Goal: Information Seeking & Learning: Learn about a topic

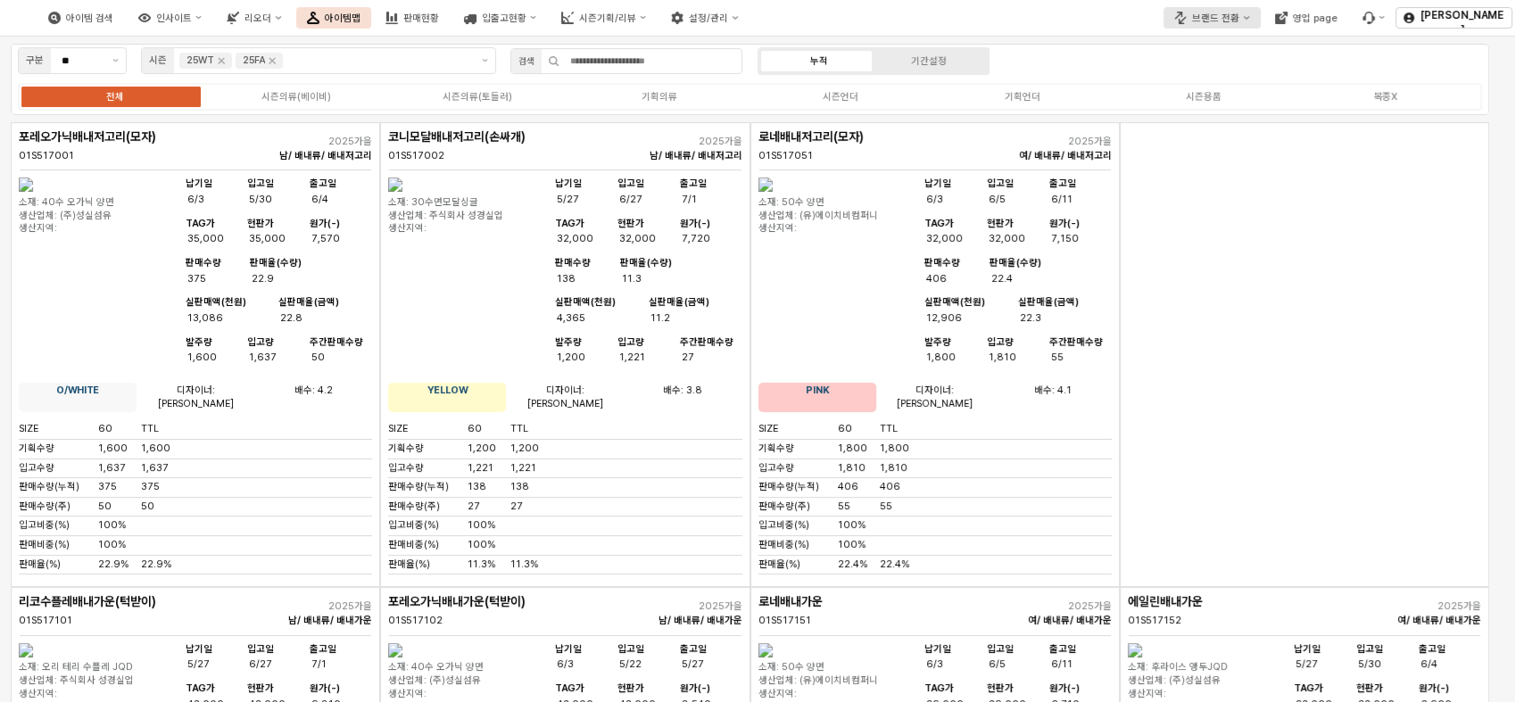
click at [1186, 19] on icon "브랜드 전환" at bounding box center [1182, 20] width 7 height 7
click at [1205, 86] on div "디즈니" at bounding box center [1236, 79] width 110 height 17
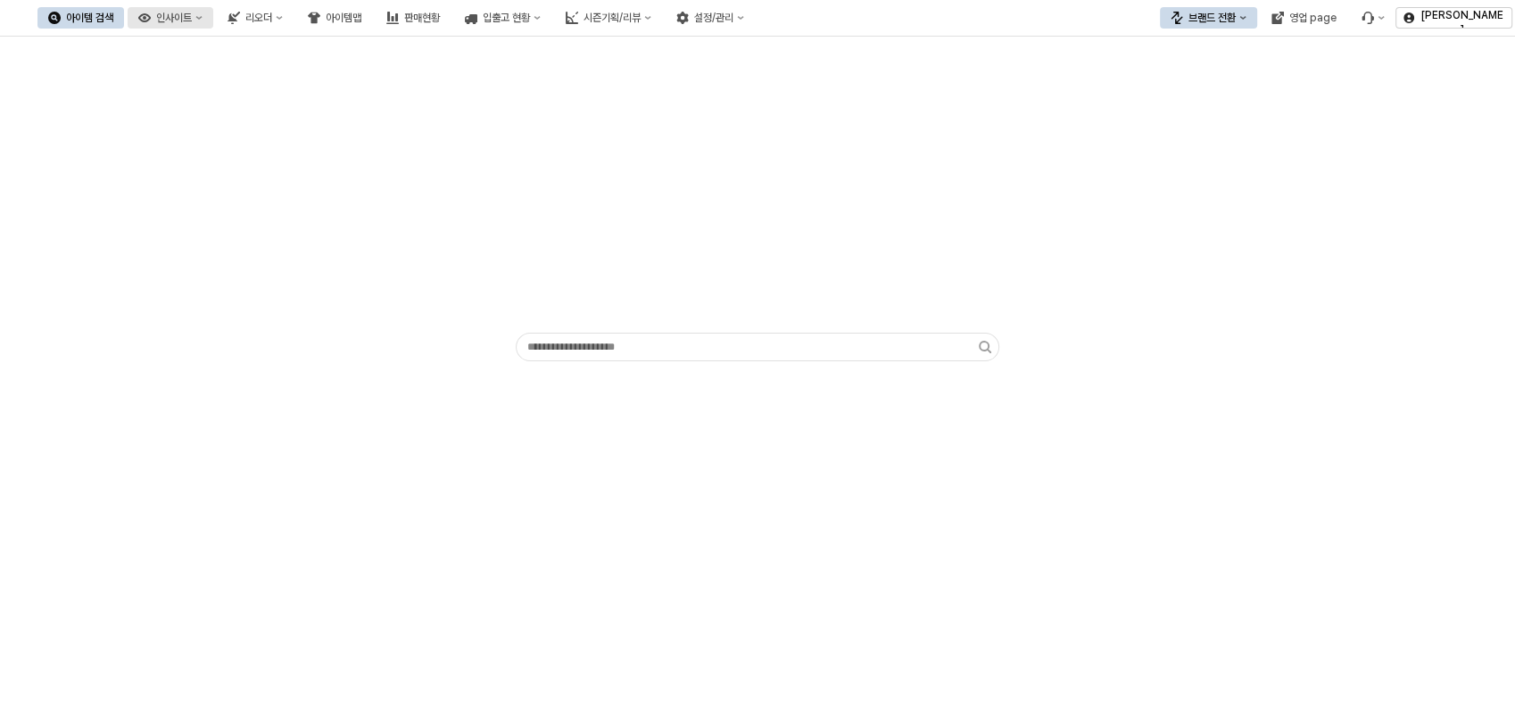
click at [192, 17] on div "인사이트" at bounding box center [174, 18] width 36 height 12
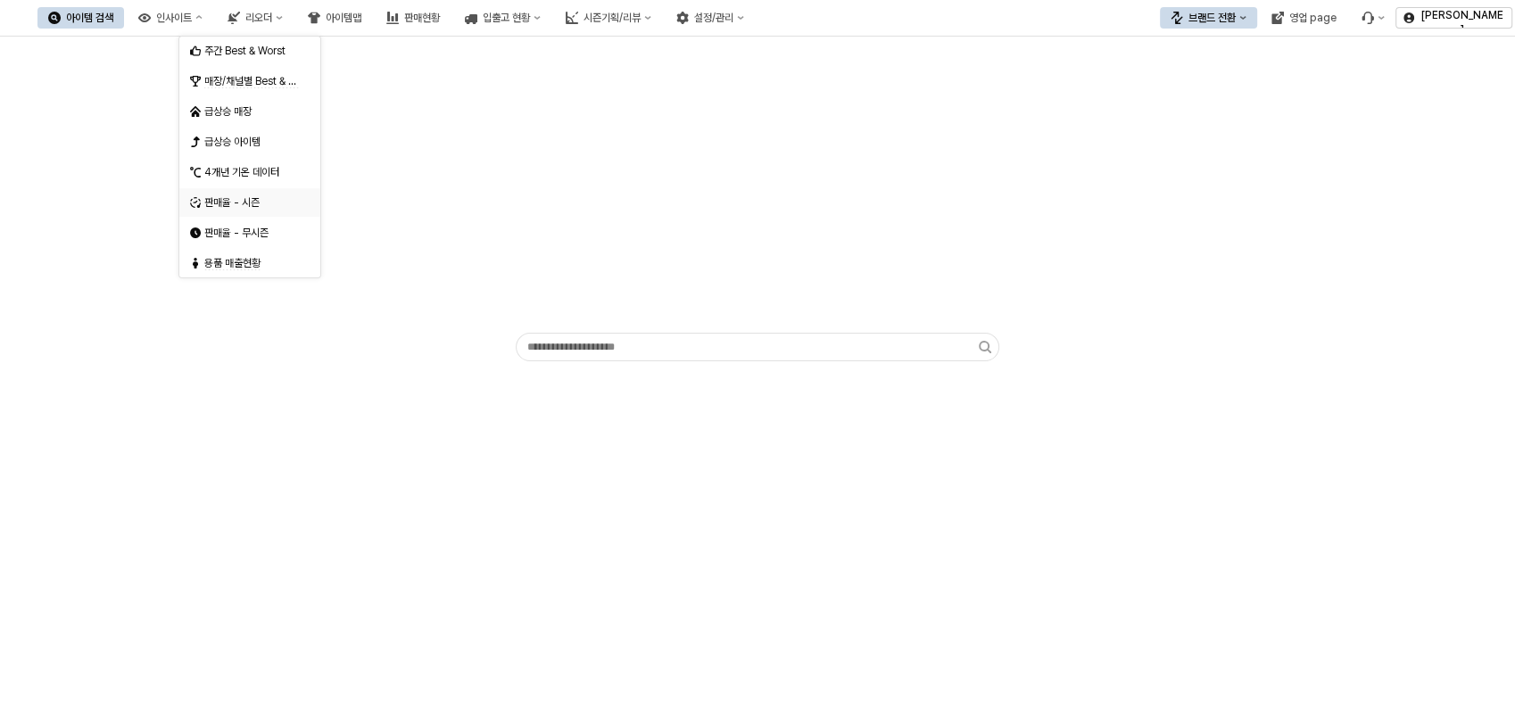
click at [223, 195] on div "판매율 - 시즌" at bounding box center [251, 202] width 95 height 14
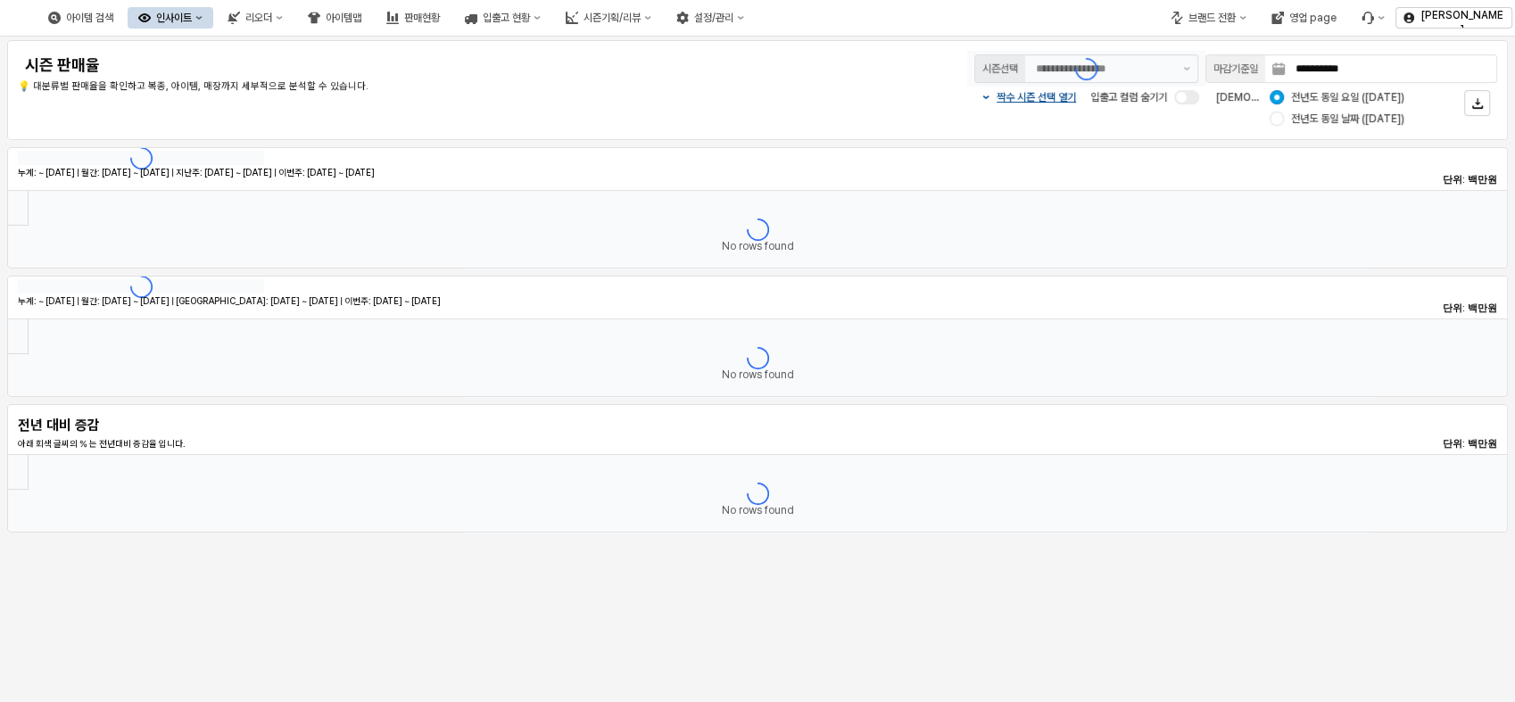
type input "********"
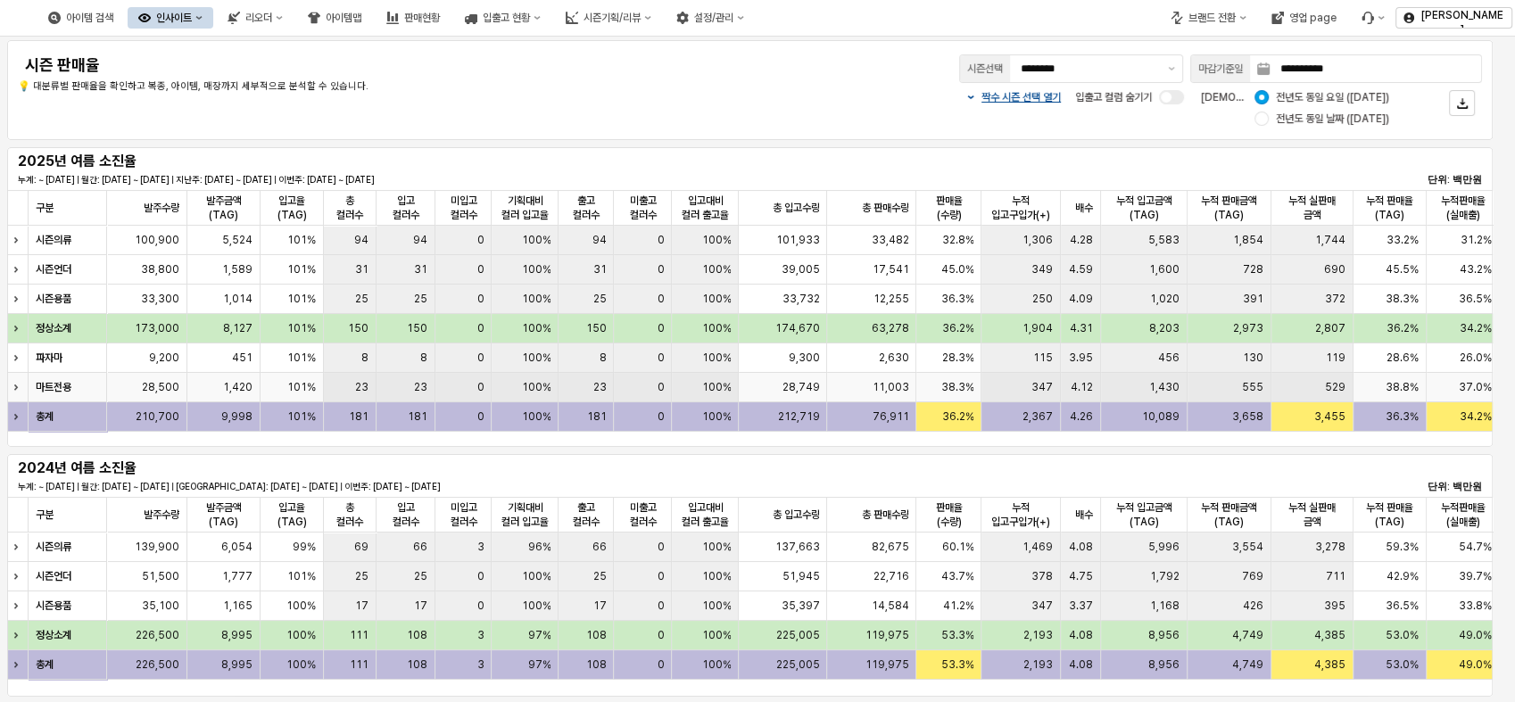
click at [12, 389] on icon "Expand row" at bounding box center [15, 387] width 7 height 7
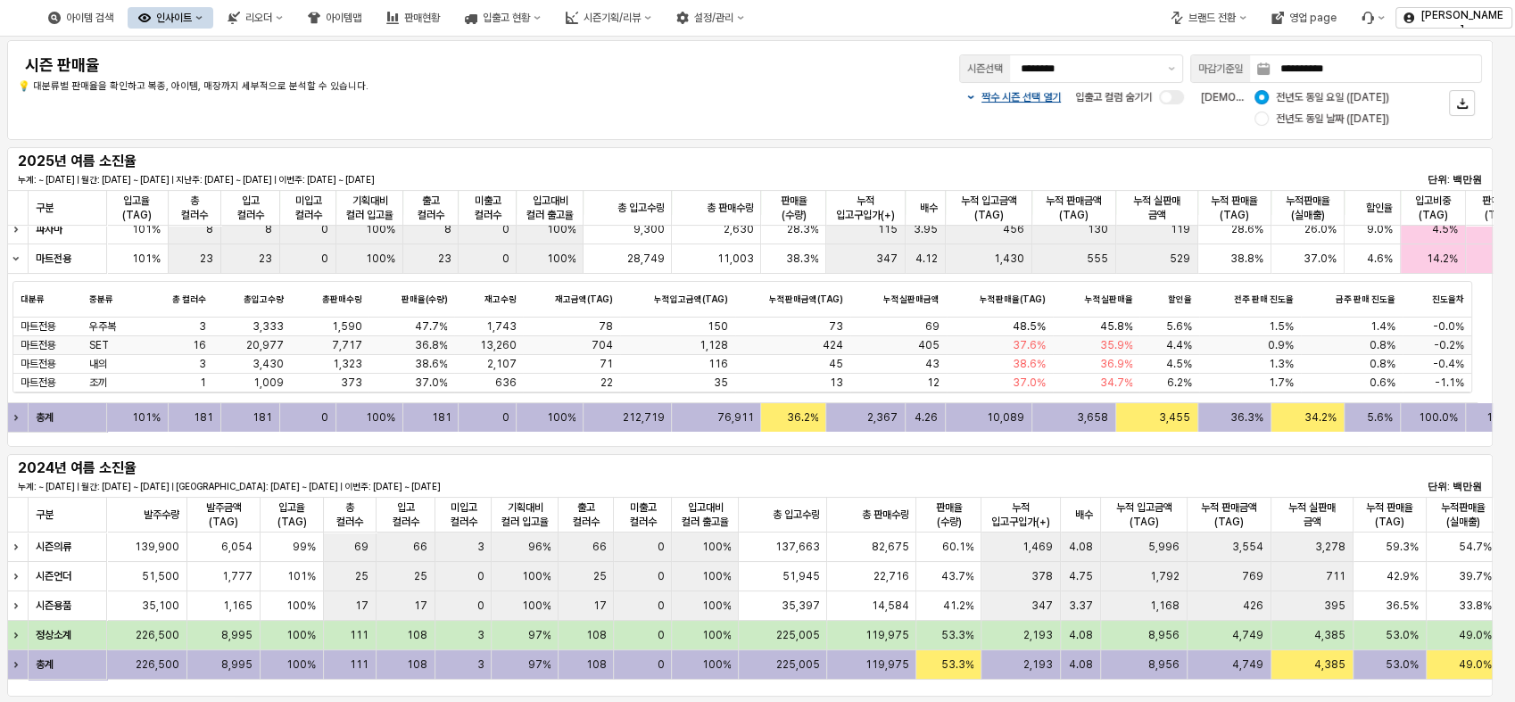
scroll to position [129, 158]
click at [193, 347] on span "16" at bounding box center [199, 345] width 13 height 14
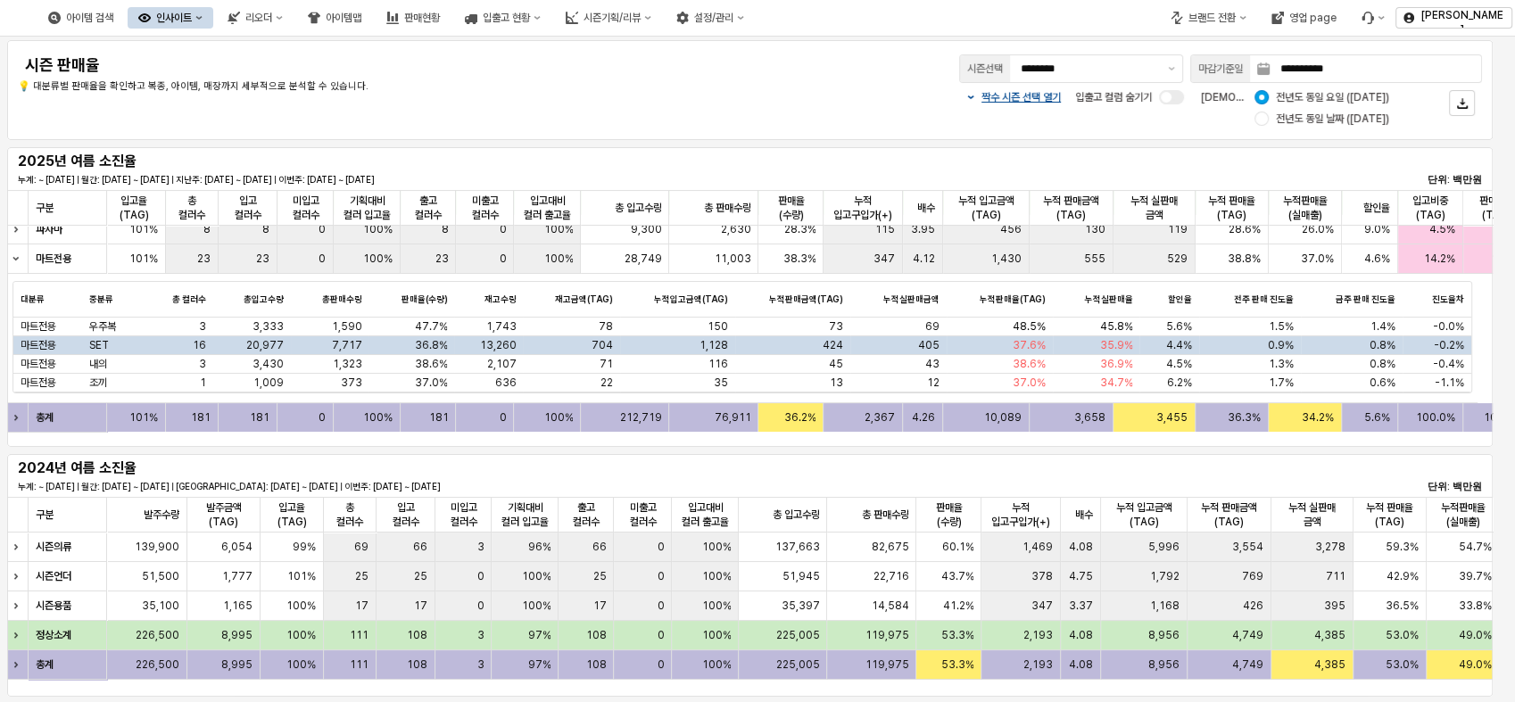
click at [193, 347] on div "**********" at bounding box center [757, 351] width 1515 height 702
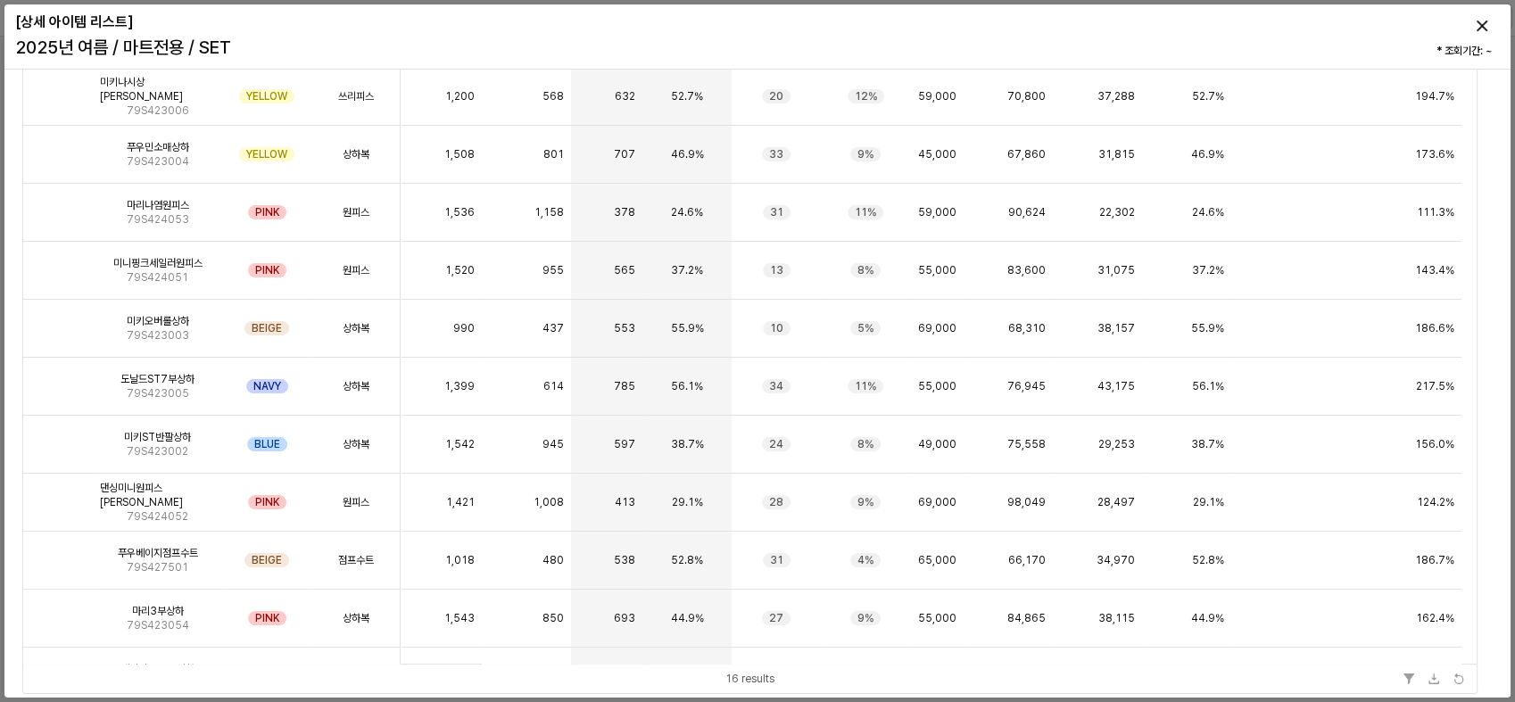
scroll to position [0, 0]
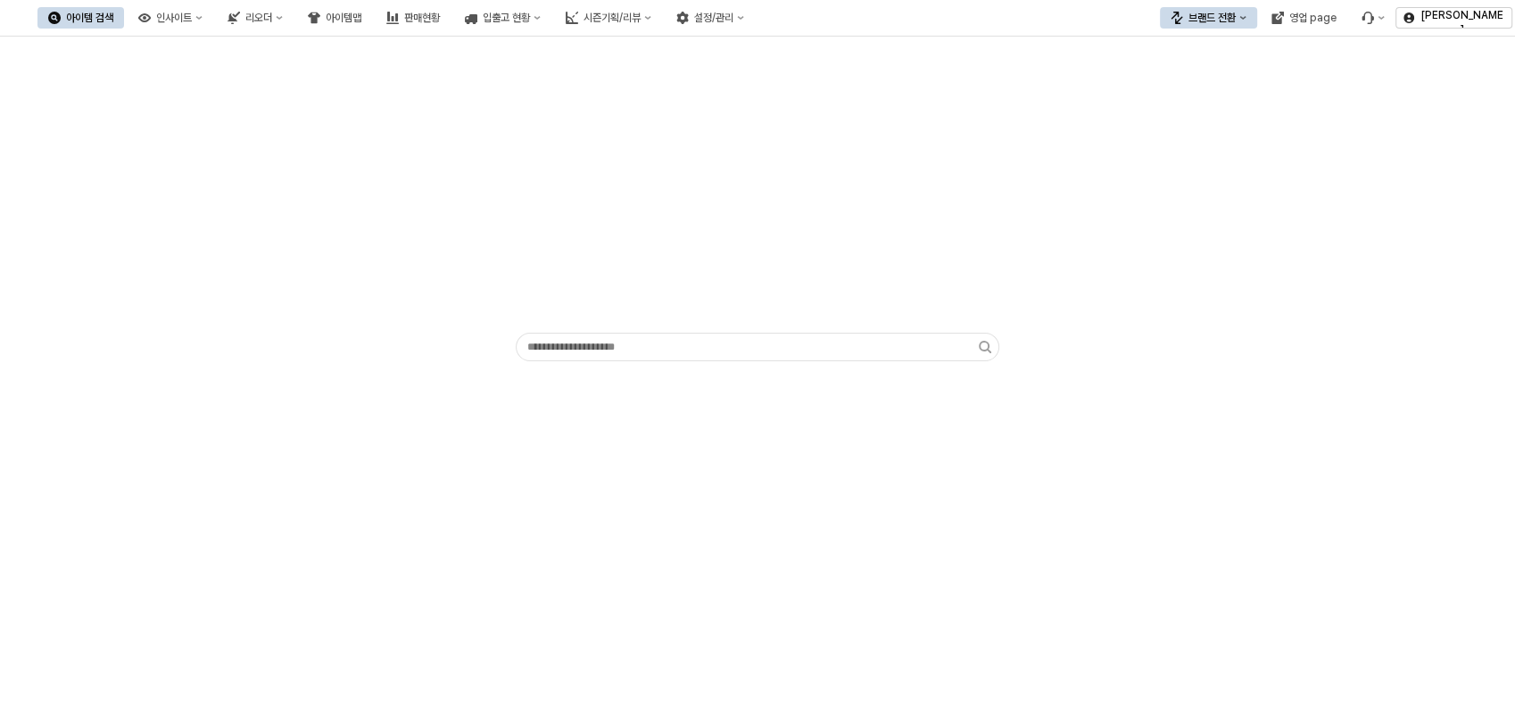
drag, startPoint x: 283, startPoint y: 3, endPoint x: 314, endPoint y: 213, distance: 212.9
click at [314, 213] on div "App Frame" at bounding box center [758, 204] width 1494 height 321
drag, startPoint x: 314, startPoint y: 213, endPoint x: 336, endPoint y: 317, distance: 105.9
click at [336, 317] on div "App Frame" at bounding box center [758, 204] width 1494 height 321
drag, startPoint x: 626, startPoint y: 204, endPoint x: 879, endPoint y: 228, distance: 253.7
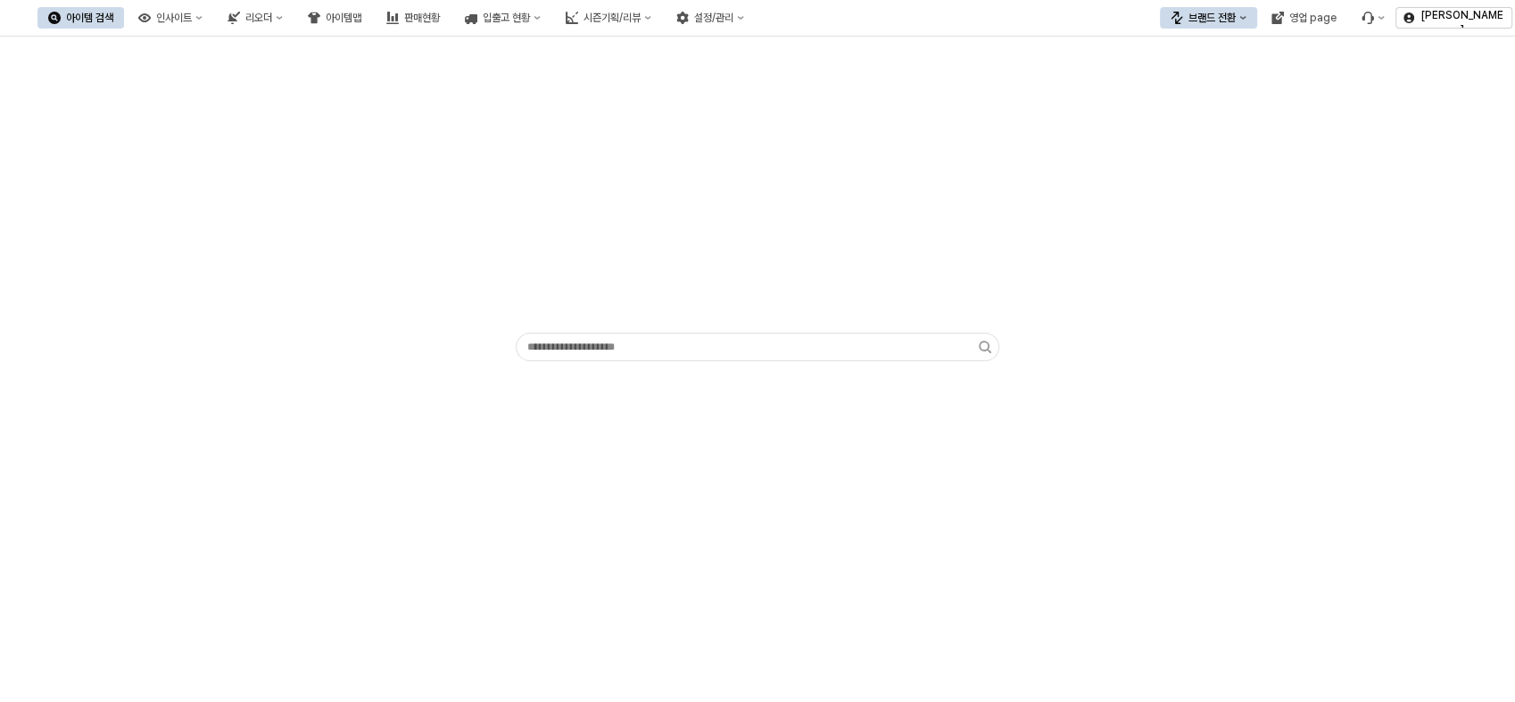
click at [879, 228] on div "App Frame" at bounding box center [758, 225] width 498 height 207
drag, startPoint x: 879, startPoint y: 228, endPoint x: 675, endPoint y: 245, distance: 205.0
click at [675, 245] on div "App Frame" at bounding box center [758, 225] width 498 height 207
drag, startPoint x: 519, startPoint y: 586, endPoint x: 974, endPoint y: 204, distance: 593.5
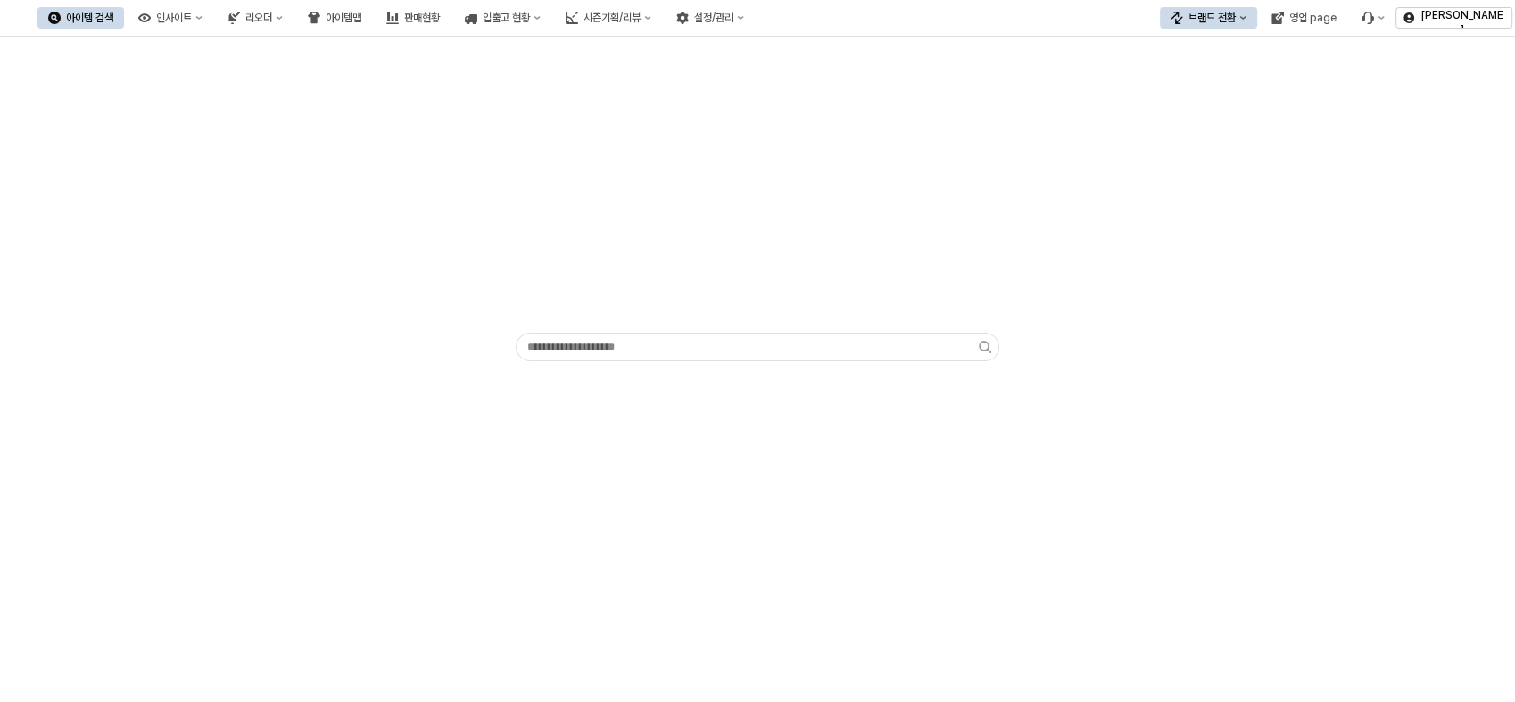
click at [974, 204] on div "App Frame" at bounding box center [757, 370] width 1515 height 666
drag, startPoint x: 974, startPoint y: 204, endPoint x: 1006, endPoint y: 257, distance: 61.7
click at [1006, 257] on div "App Frame" at bounding box center [758, 225] width 498 height 207
click at [746, 443] on div "App Frame" at bounding box center [757, 370] width 1515 height 666
drag, startPoint x: 561, startPoint y: 393, endPoint x: 781, endPoint y: 246, distance: 263.9
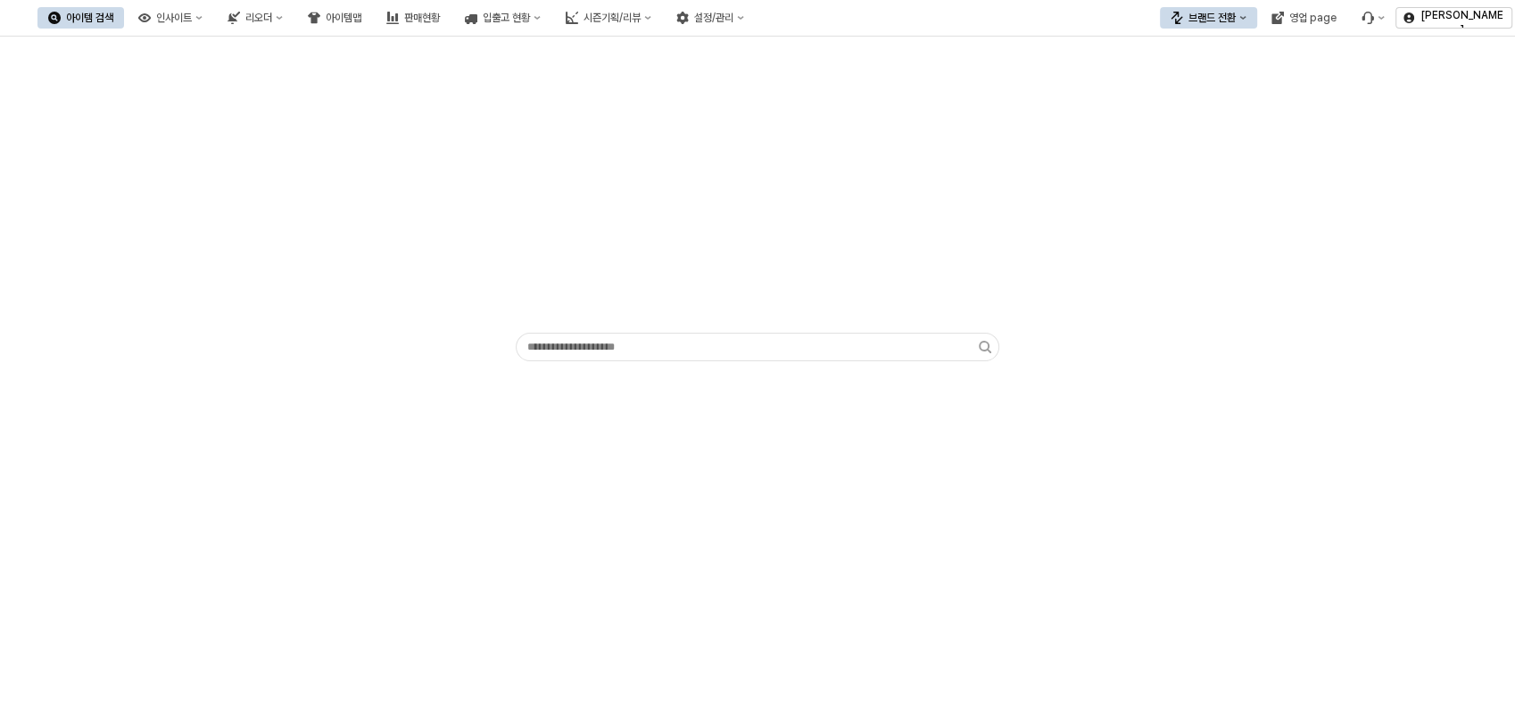
click at [781, 246] on div "App Frame" at bounding box center [757, 231] width 1515 height 389
drag, startPoint x: 781, startPoint y: 246, endPoint x: 682, endPoint y: 404, distance: 186.5
click at [682, 404] on div "App Frame" at bounding box center [757, 231] width 1515 height 389
drag, startPoint x: 678, startPoint y: 401, endPoint x: 809, endPoint y: 171, distance: 264.2
click at [809, 171] on div "App Frame" at bounding box center [757, 231] width 1515 height 389
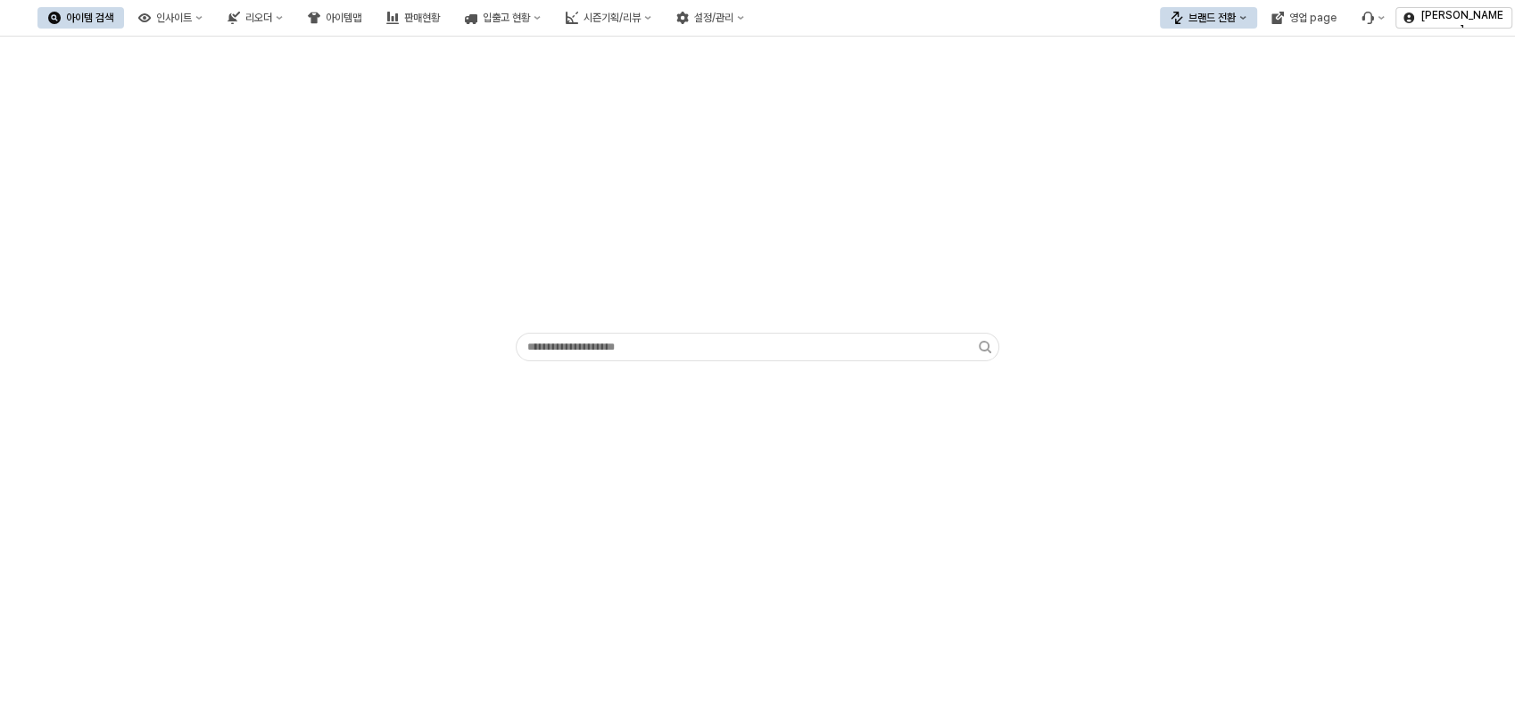
click at [758, 173] on img "App Frame" at bounding box center [758, 225] width 0 height 207
click at [758, 157] on img "App Frame" at bounding box center [758, 225] width 0 height 207
click at [534, 394] on div "App Frame" at bounding box center [757, 231] width 1515 height 389
drag, startPoint x: 534, startPoint y: 394, endPoint x: 1000, endPoint y: -14, distance: 619.1
click at [1000, 0] on html "Skip to main content 아이템 검색 인사이트 리오더 아이템맵 판매현황 입출고 현황 시즌기획/리뷰 설정/관리 브랜드 전환 영업 p…" at bounding box center [757, 351] width 1515 height 702
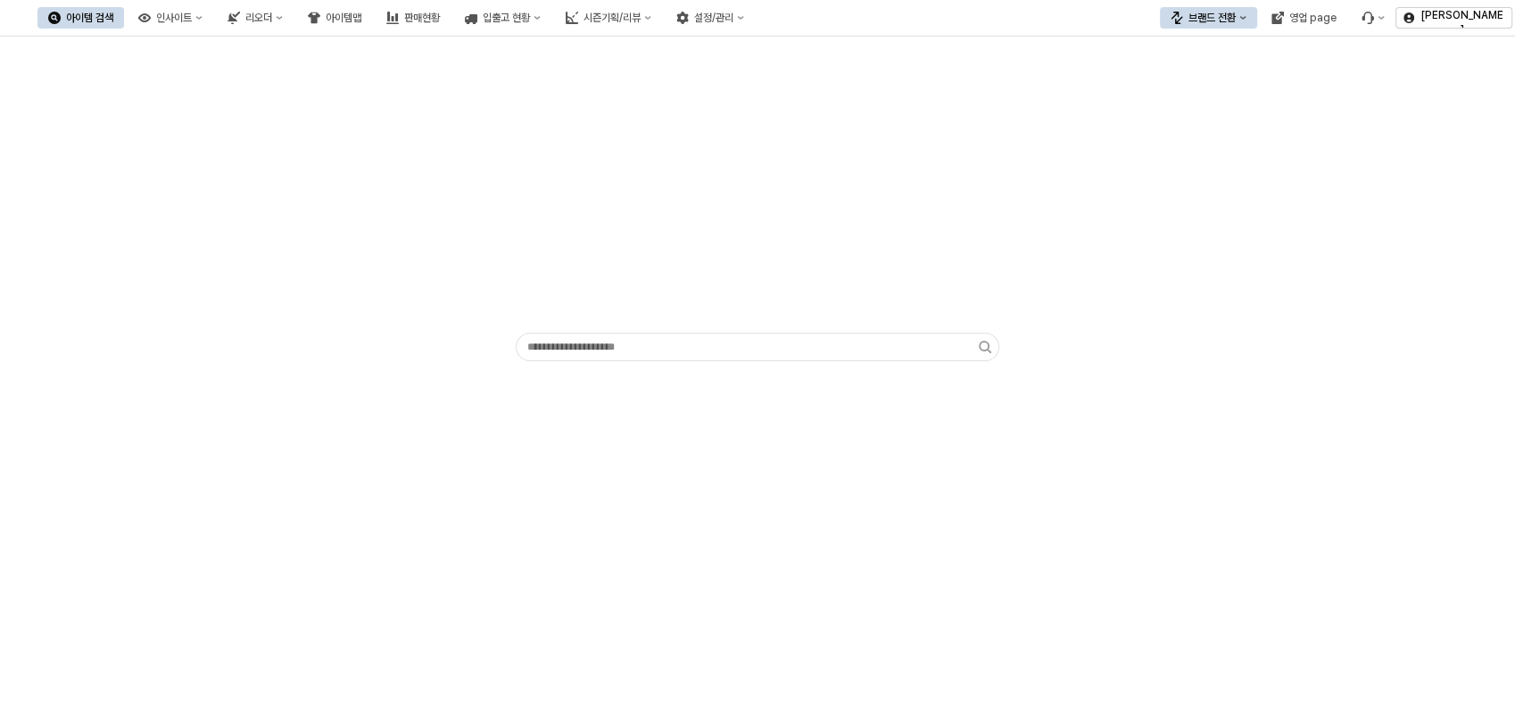
drag, startPoint x: 1000, startPoint y: -14, endPoint x: 965, endPoint y: 219, distance: 235.5
click at [965, 219] on div "App Frame" at bounding box center [758, 225] width 498 height 207
click at [758, 317] on img "App Frame" at bounding box center [758, 225] width 0 height 207
click at [758, 286] on img "App Frame" at bounding box center [758, 225] width 0 height 207
click at [670, 437] on div "App Frame" at bounding box center [757, 370] width 1515 height 666
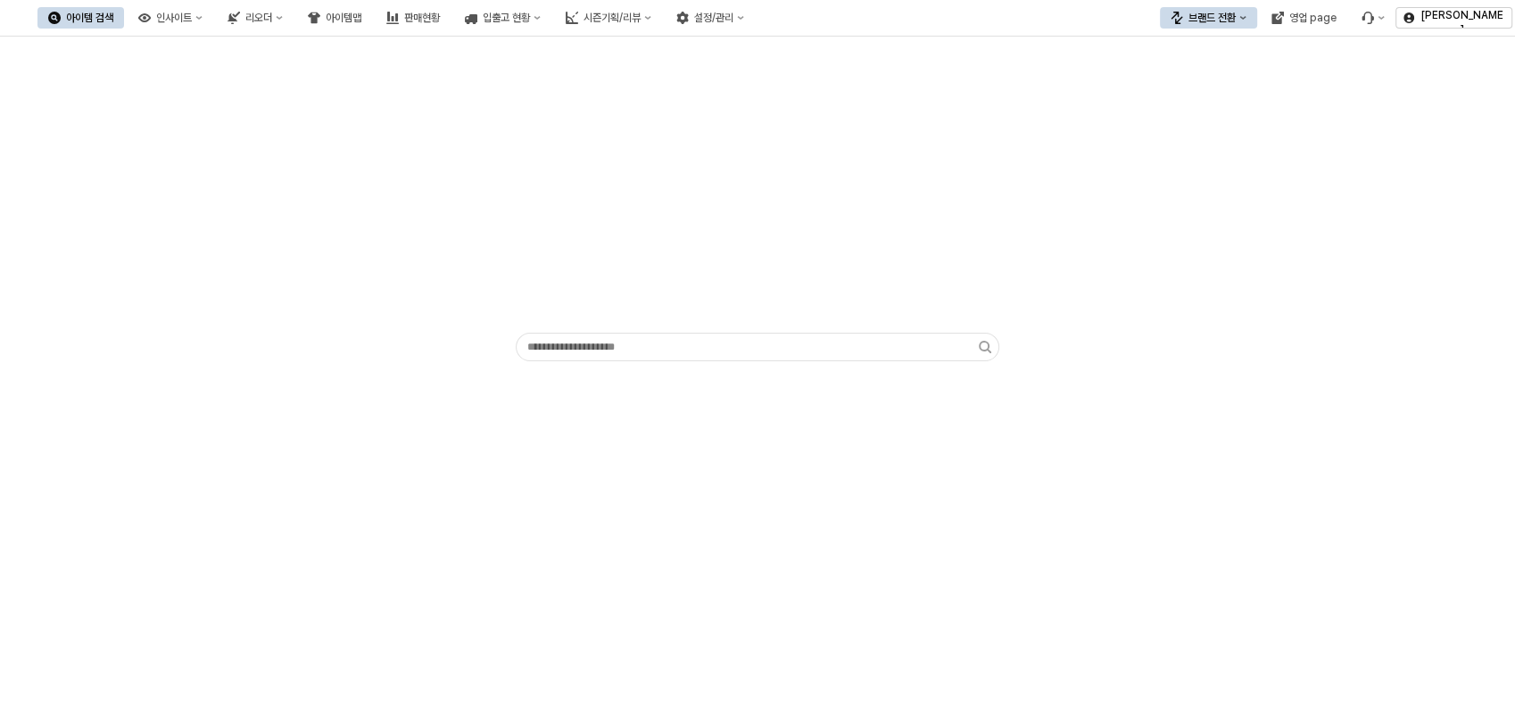
drag, startPoint x: 618, startPoint y: 483, endPoint x: 777, endPoint y: 209, distance: 317.1
click at [777, 209] on div "App Frame" at bounding box center [757, 370] width 1515 height 666
drag, startPoint x: 777, startPoint y: 209, endPoint x: 943, endPoint y: 273, distance: 178.0
click at [943, 273] on div "App Frame" at bounding box center [758, 225] width 498 height 207
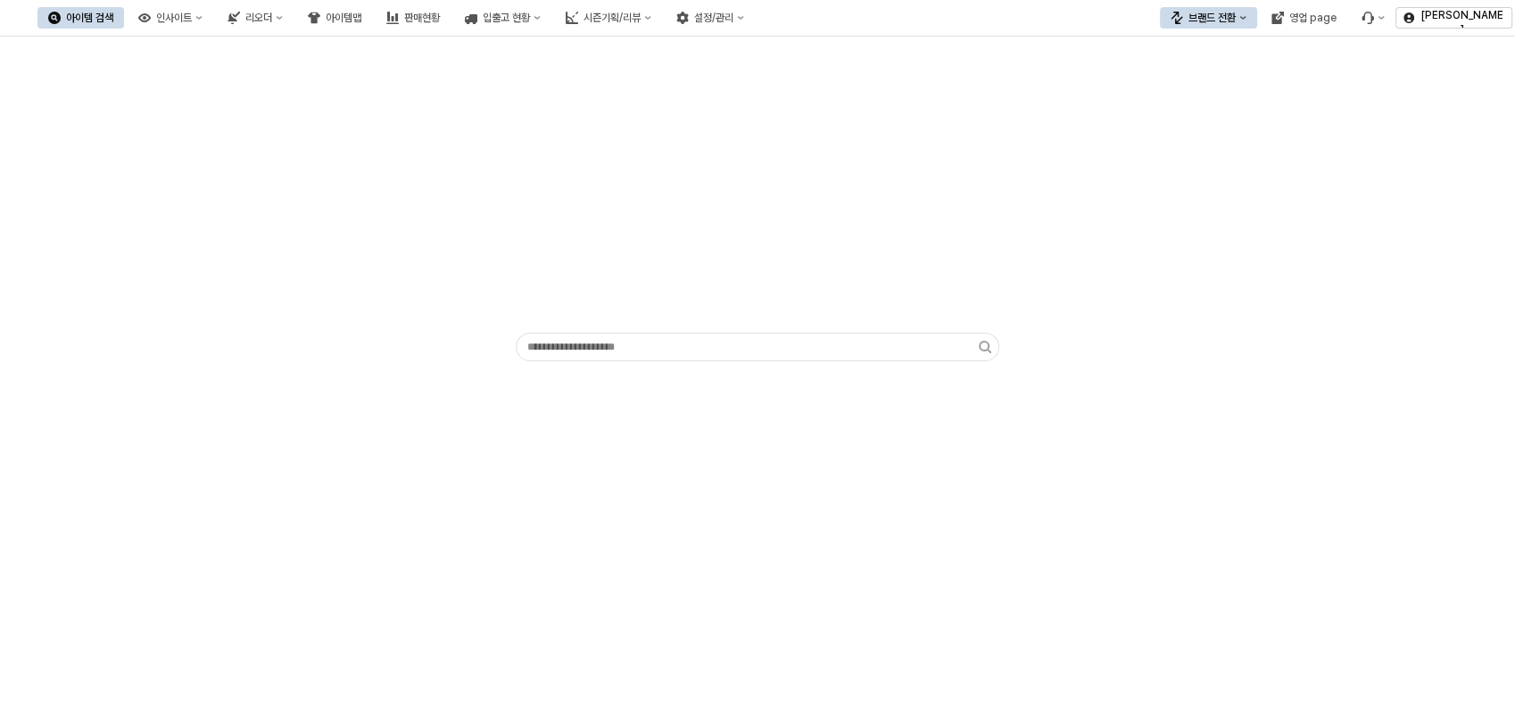
click at [943, 273] on div "App Frame" at bounding box center [758, 225] width 498 height 207
drag, startPoint x: 943, startPoint y: 273, endPoint x: 942, endPoint y: 283, distance: 9.9
click at [942, 283] on div "App Frame" at bounding box center [758, 225] width 498 height 207
click at [933, 407] on div "App Frame" at bounding box center [757, 231] width 1515 height 389
click at [910, 403] on div "App Frame" at bounding box center [757, 231] width 1515 height 389
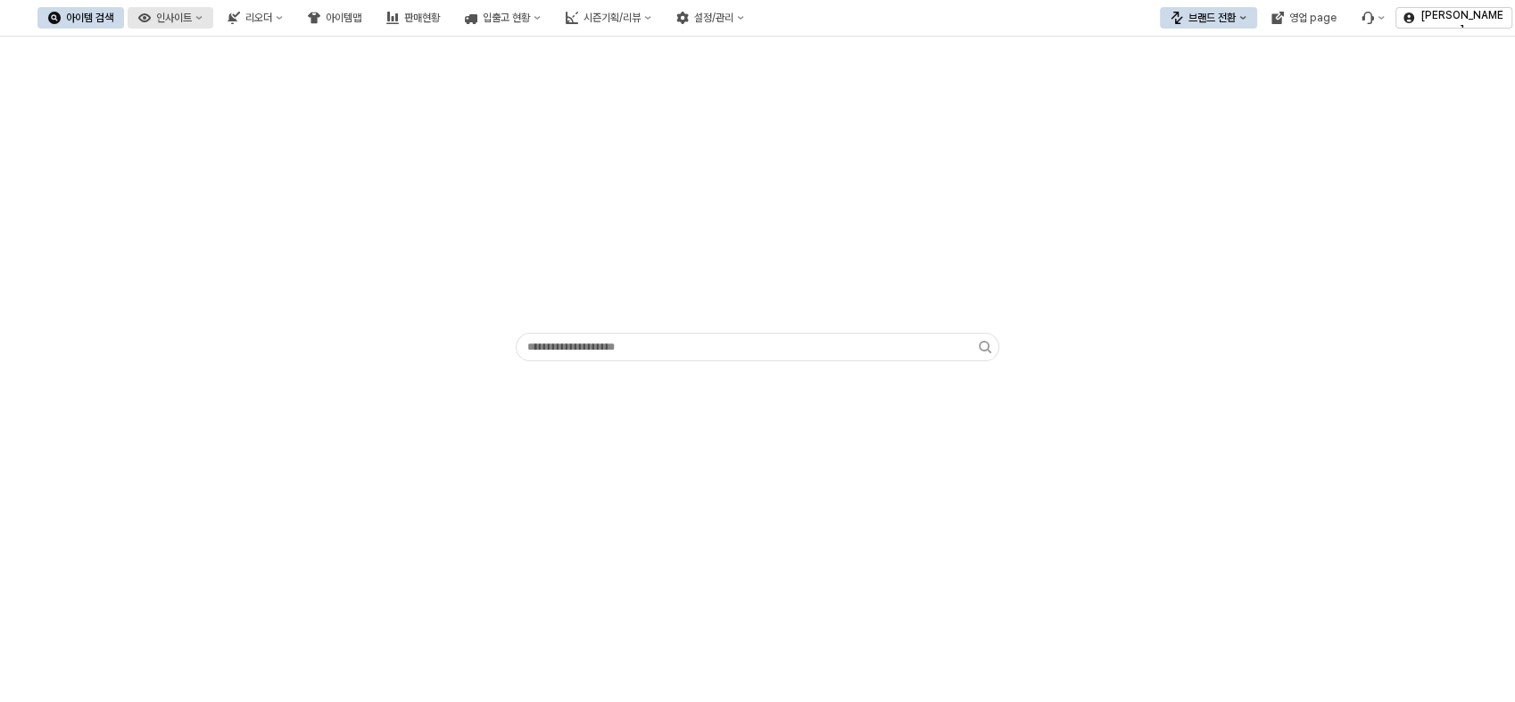
click at [213, 26] on button "인사이트" at bounding box center [171, 17] width 86 height 21
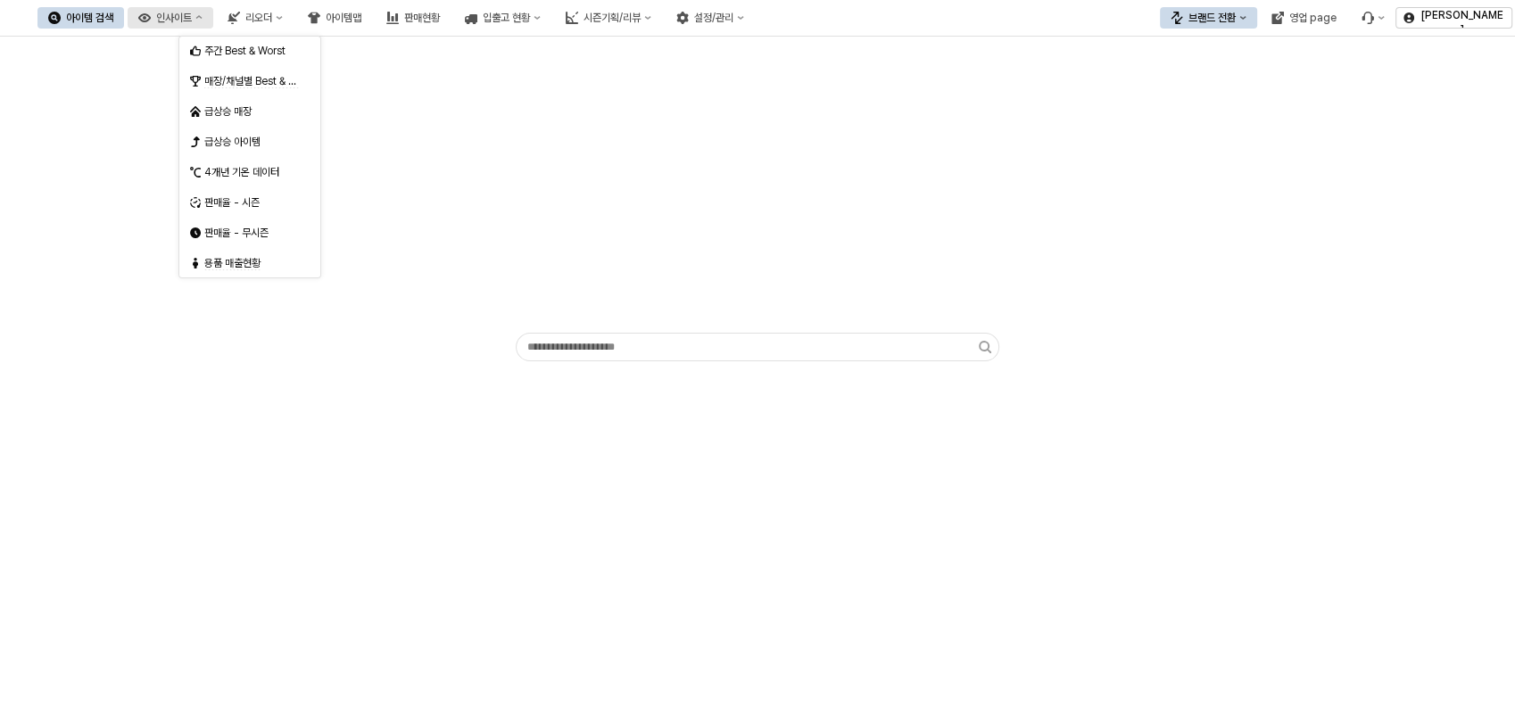
click at [213, 26] on button "인사이트" at bounding box center [171, 17] width 86 height 21
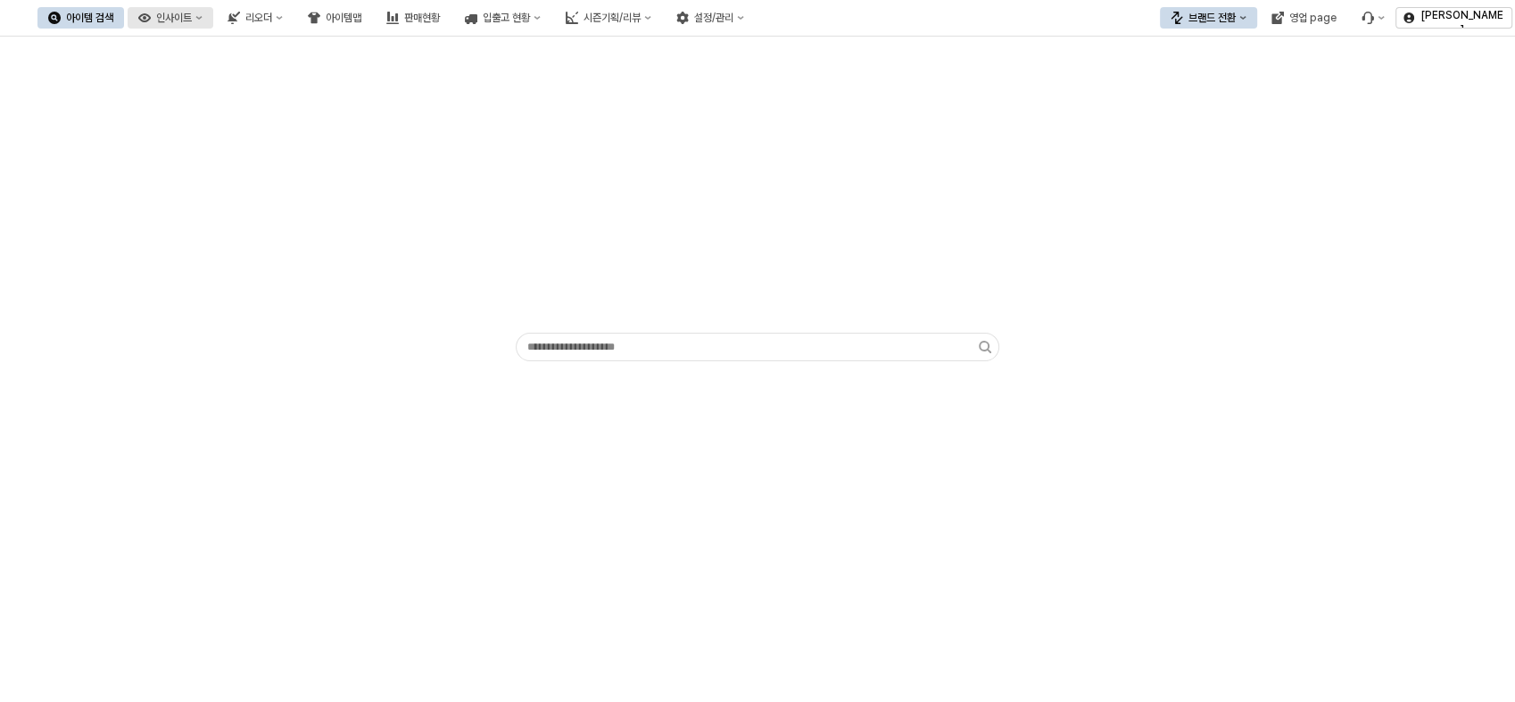
click at [192, 12] on div "인사이트" at bounding box center [174, 18] width 36 height 12
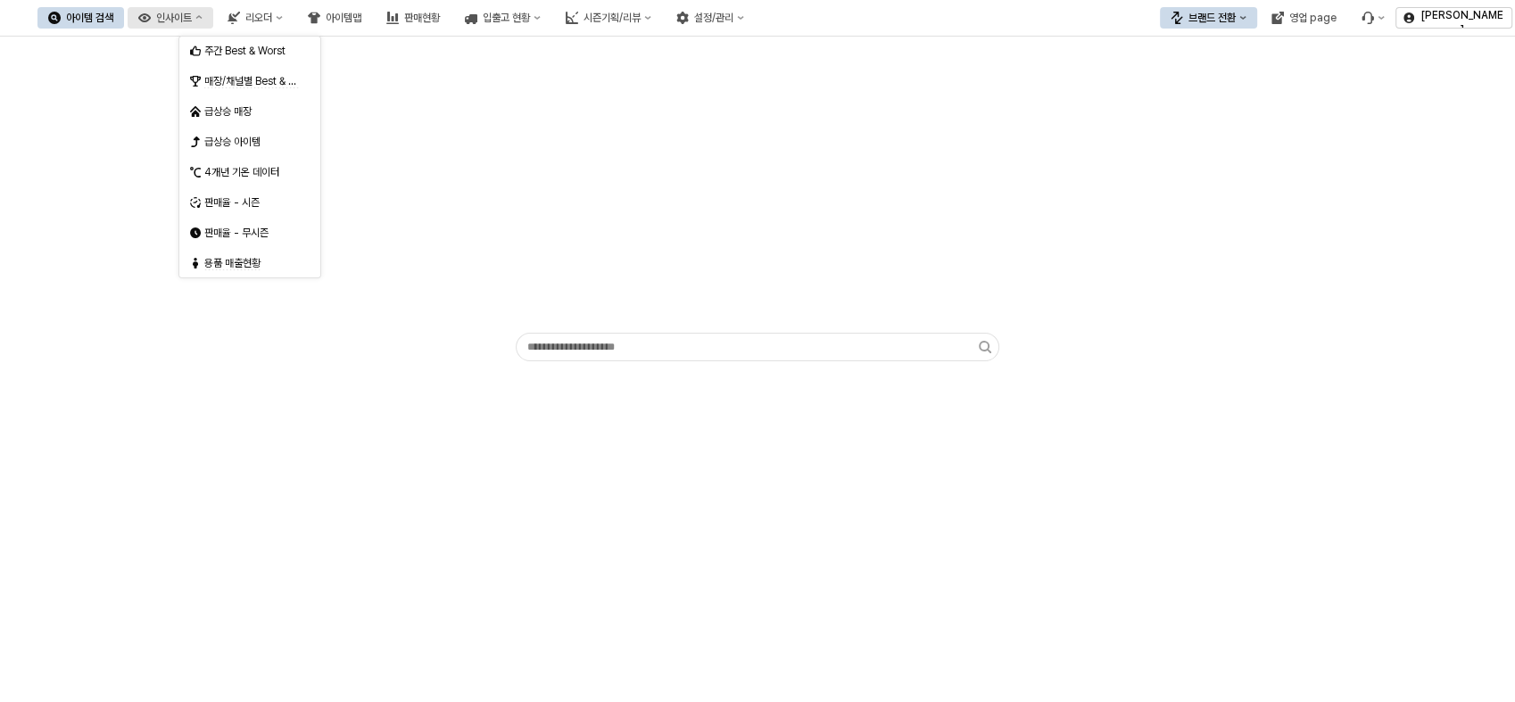
click at [192, 12] on div "인사이트" at bounding box center [174, 18] width 36 height 12
